Goal: Ask a question

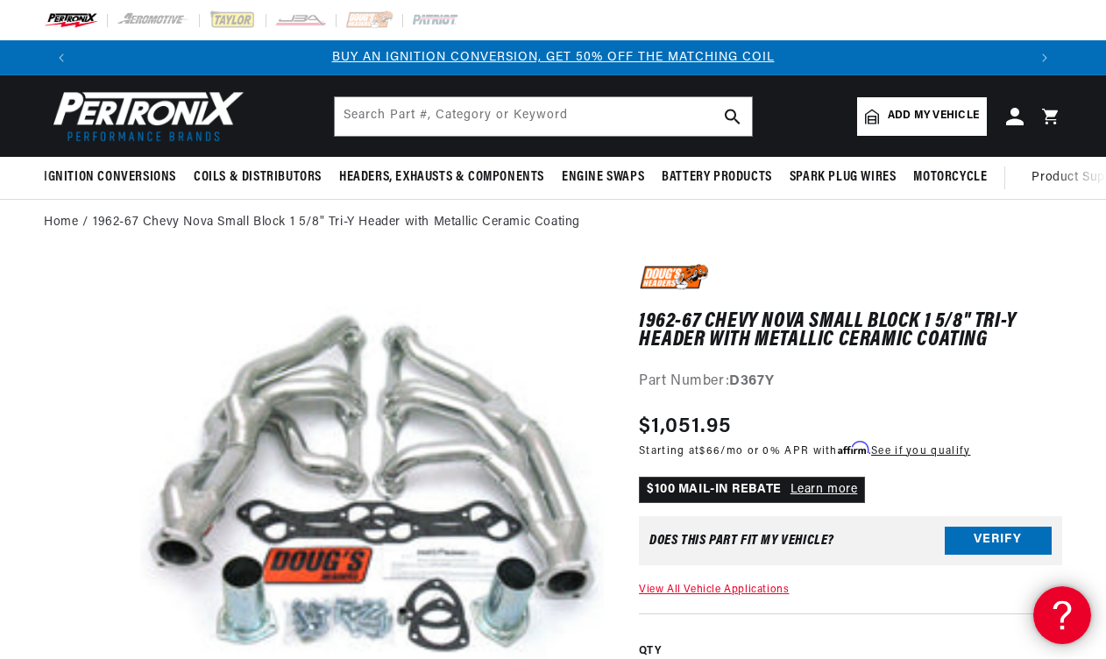
click at [1045, 616] on div at bounding box center [1059, 612] width 53 height 53
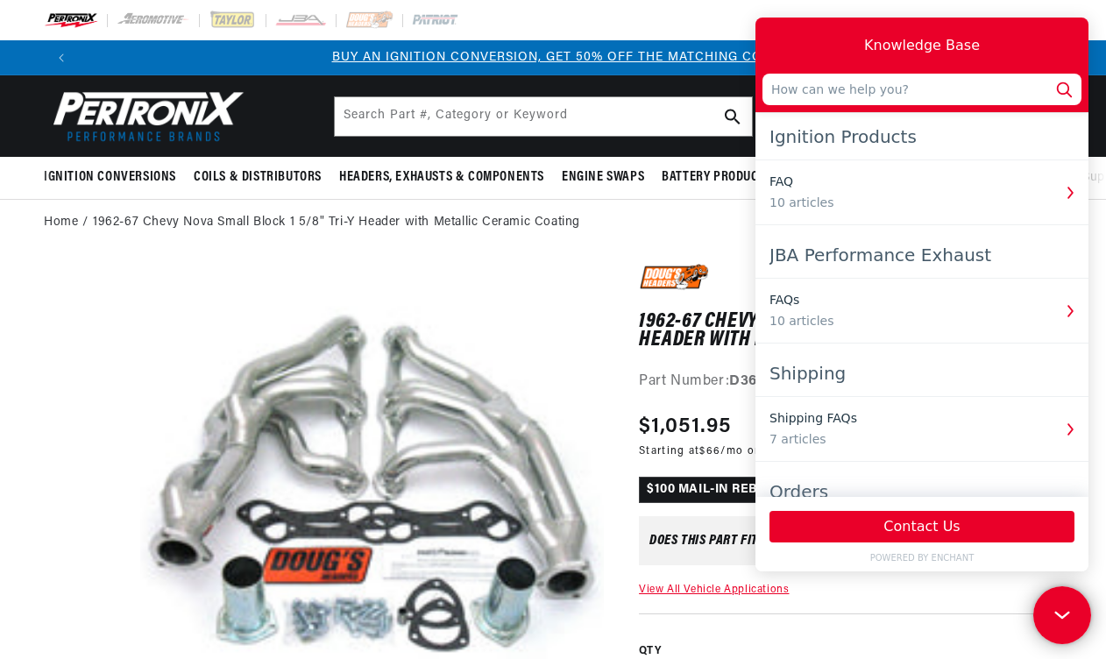
scroll to position [0, 948]
click at [926, 259] on div "JBA Performance Exhaust" at bounding box center [921, 255] width 305 height 32
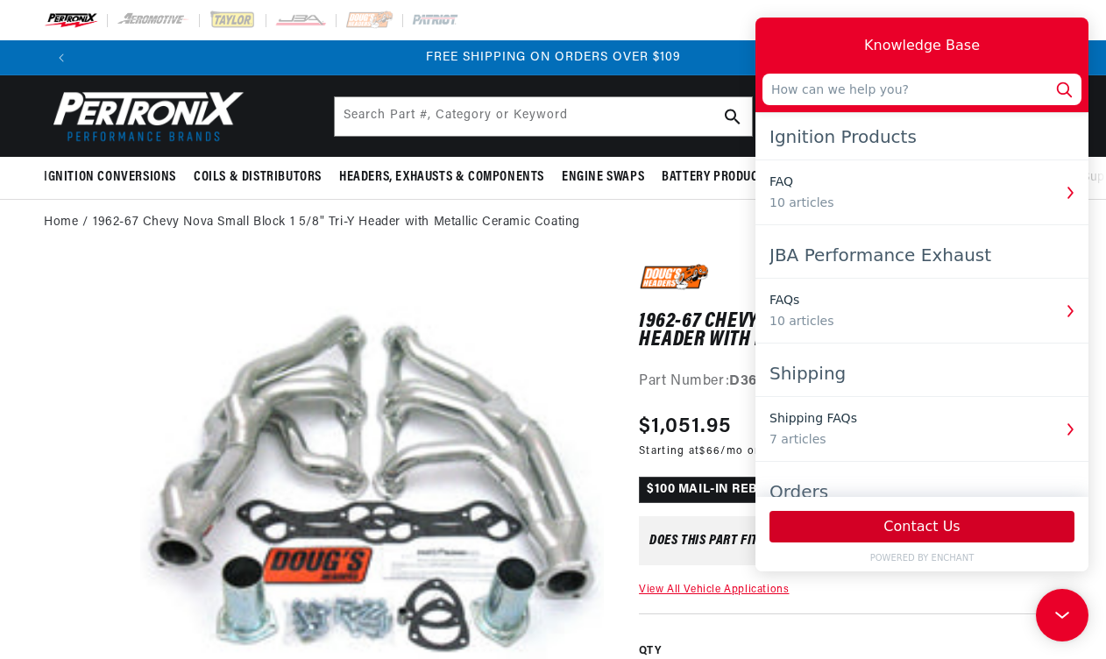
click at [978, 520] on button "Contact Us" at bounding box center [921, 527] width 305 height 32
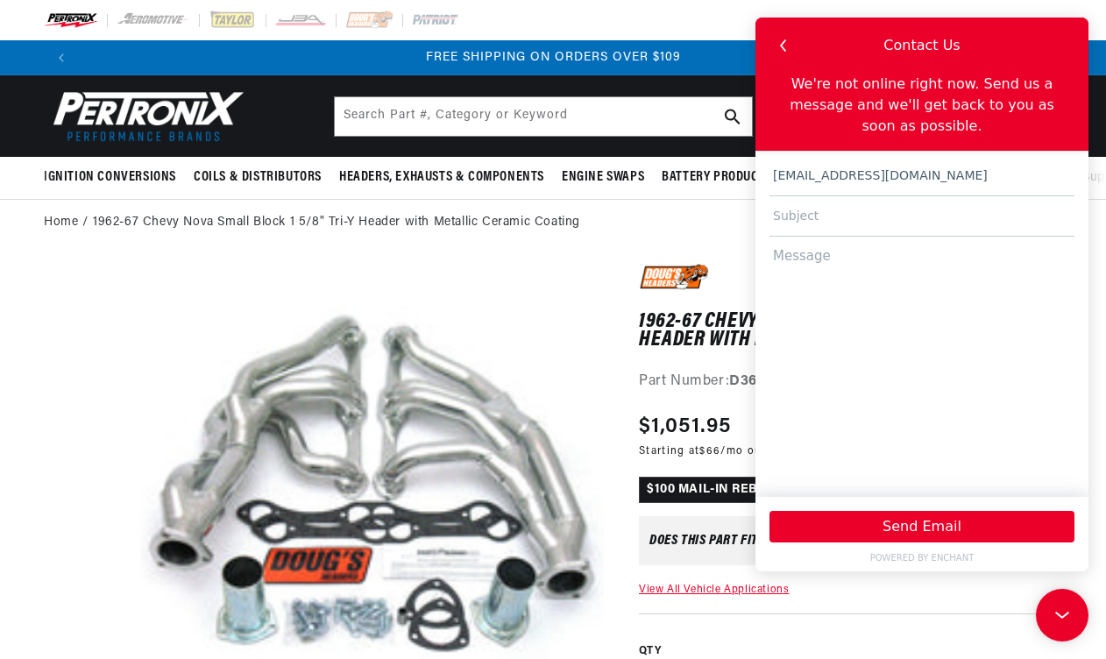
click at [865, 219] on input "text" at bounding box center [921, 216] width 305 height 40
type input "Headers for 1966 Nova L79 327"
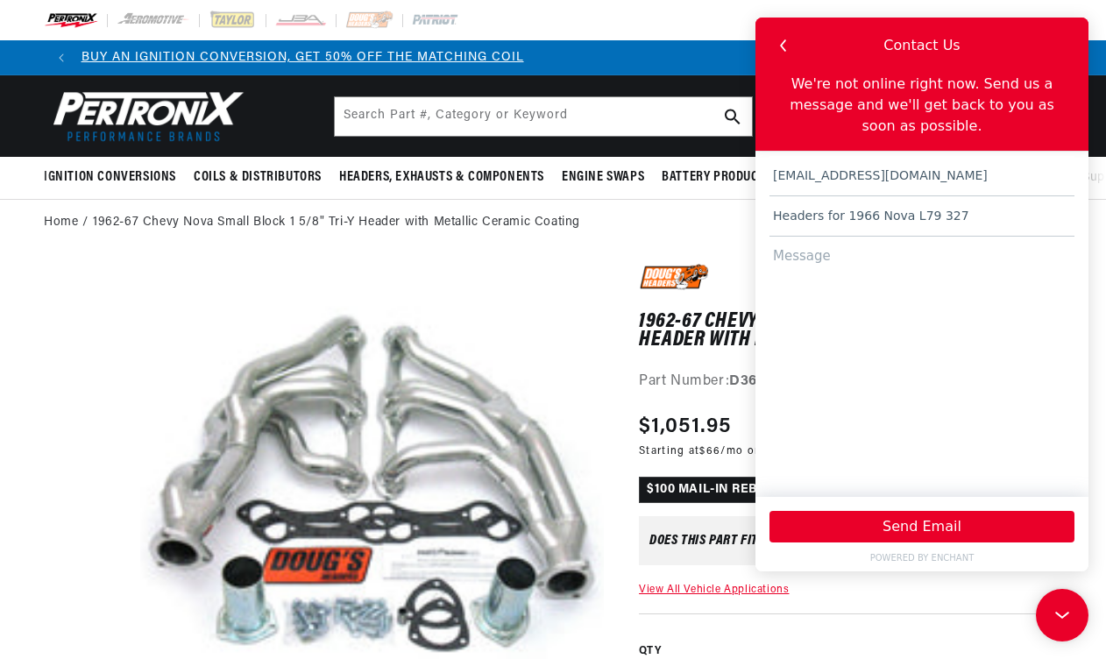
click at [838, 264] on textarea at bounding box center [921, 359] width 305 height 244
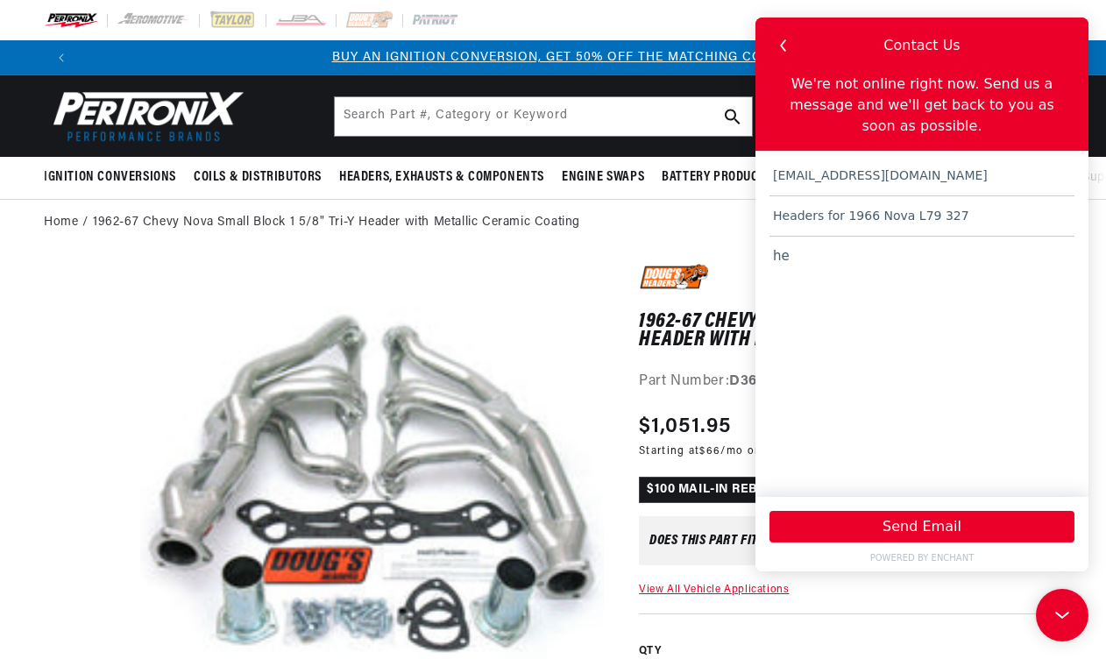
type textarea "h"
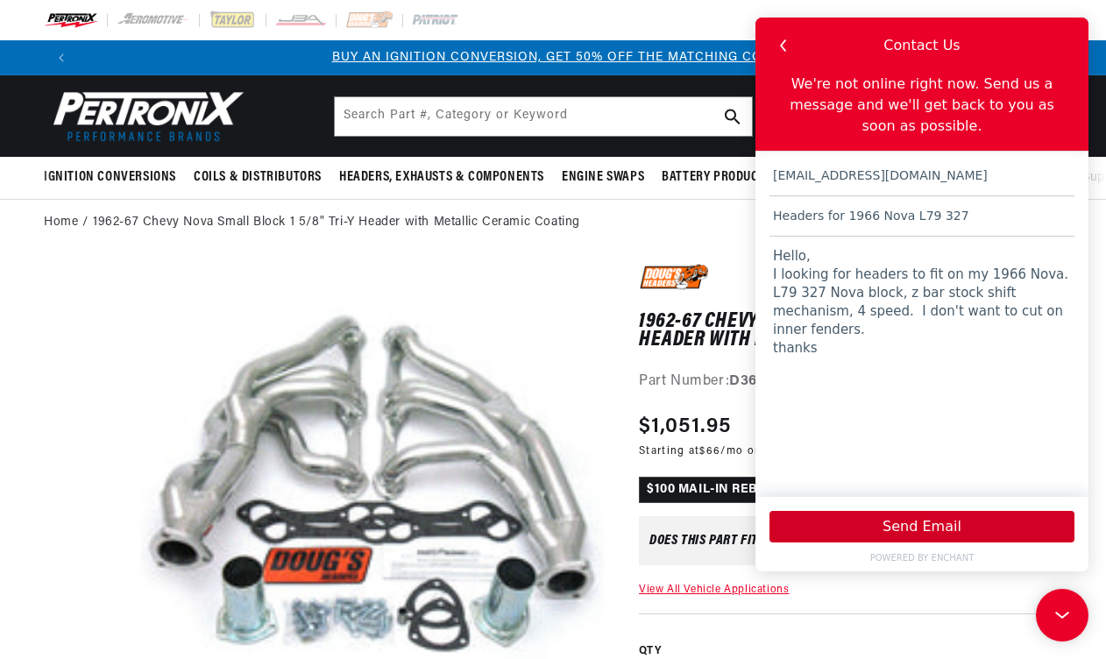
type textarea "Hello, I looking for headers to fit on my 1966 Nova. L79 327 Nova block, z bar …"
click at [870, 532] on button "Send Email" at bounding box center [921, 527] width 305 height 32
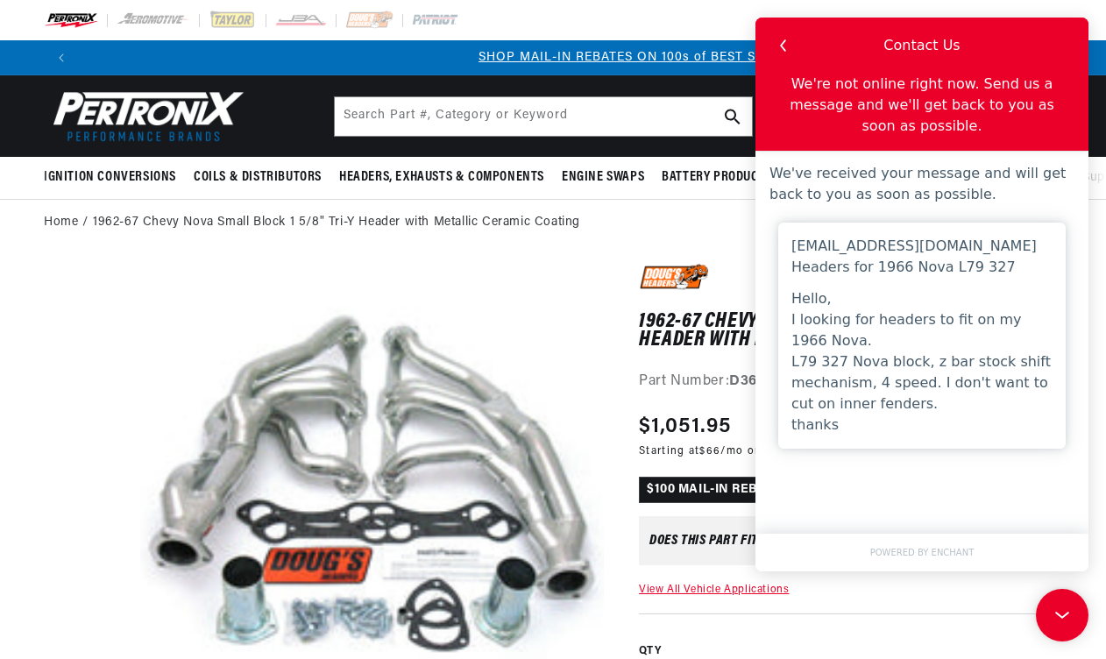
scroll to position [0, 948]
click at [782, 46] on use "button" at bounding box center [783, 44] width 6 height 11
